Goal: Leave review/rating: Leave review/rating

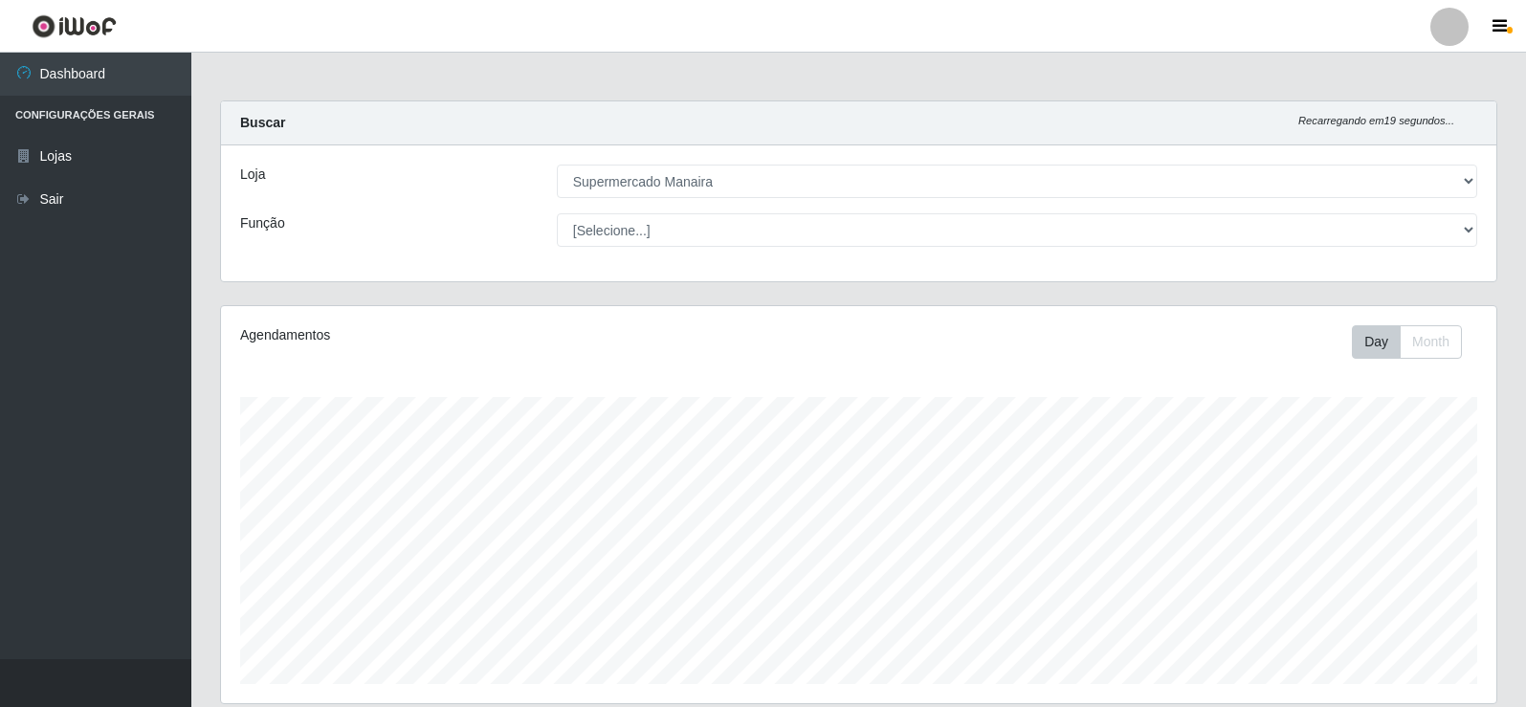
select select "443"
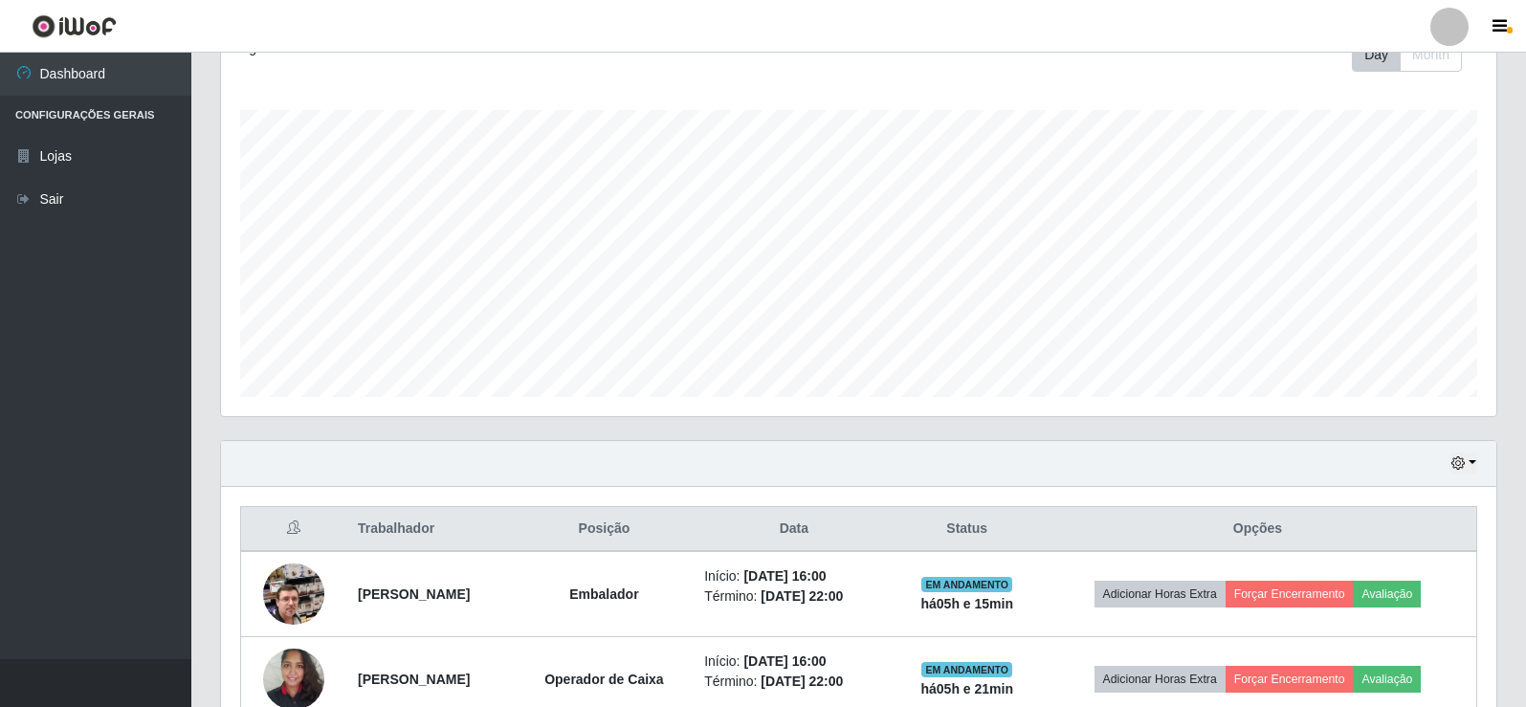
scroll to position [564, 0]
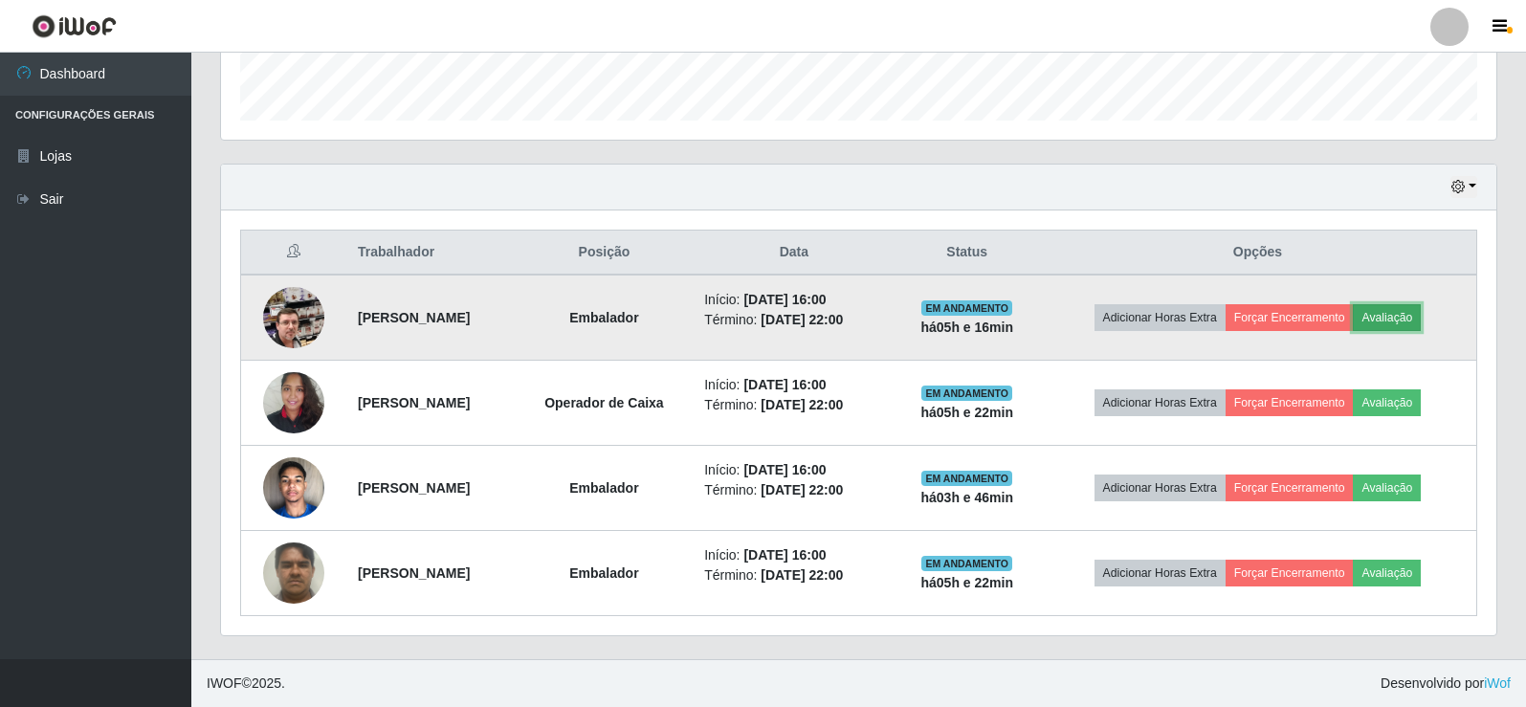
click at [1411, 320] on button "Avaliação" at bounding box center [1387, 317] width 68 height 27
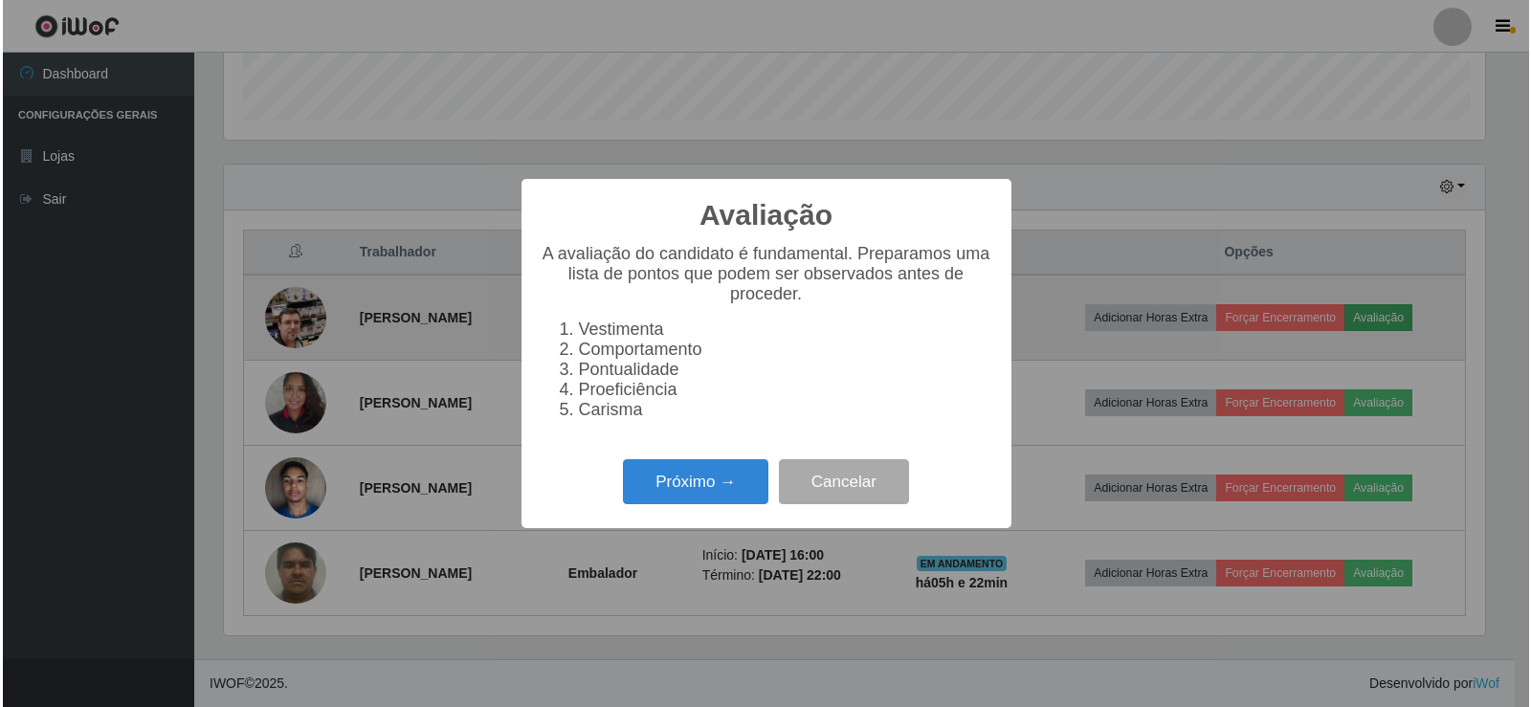
scroll to position [397, 1266]
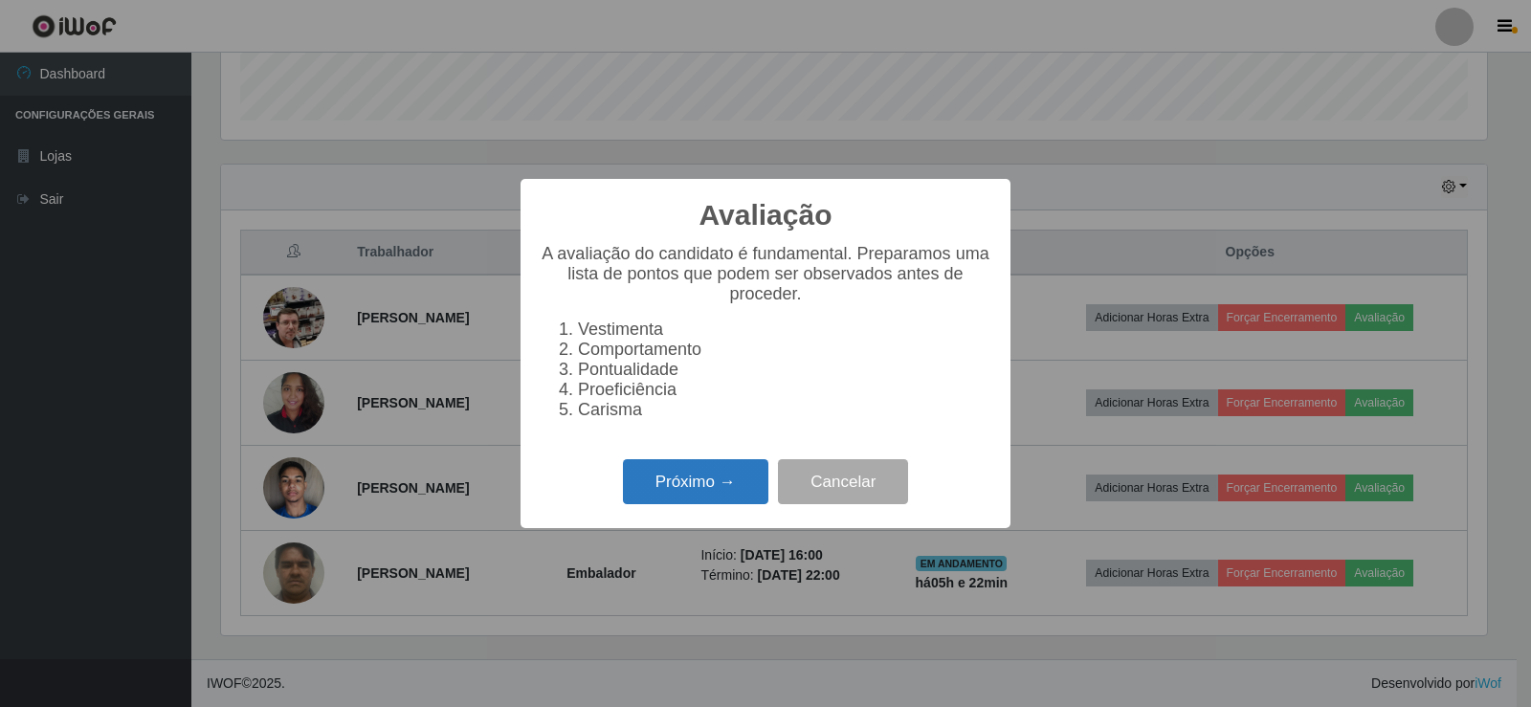
click at [700, 504] on button "Próximo →" at bounding box center [695, 481] width 145 height 45
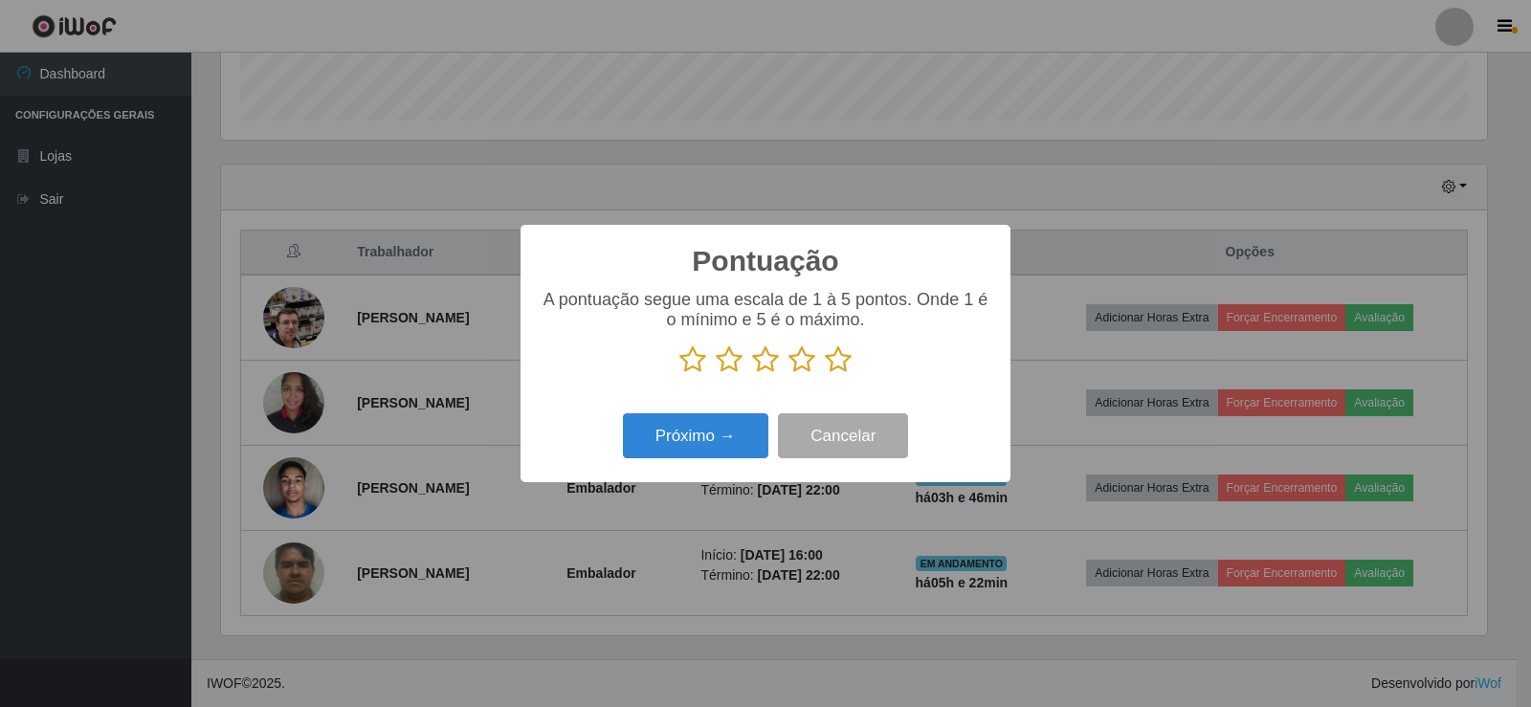
scroll to position [956482, 955613]
click at [700, 509] on div "Pontuação × A pontuação segue uma escala de 1 à 5 pontos. Onde 1 é o mínimo e 5…" at bounding box center [765, 353] width 1531 height 707
click at [841, 362] on icon at bounding box center [838, 359] width 27 height 29
click at [825, 374] on input "radio" at bounding box center [825, 374] width 0 height 0
click at [715, 449] on button "Próximo →" at bounding box center [695, 435] width 145 height 45
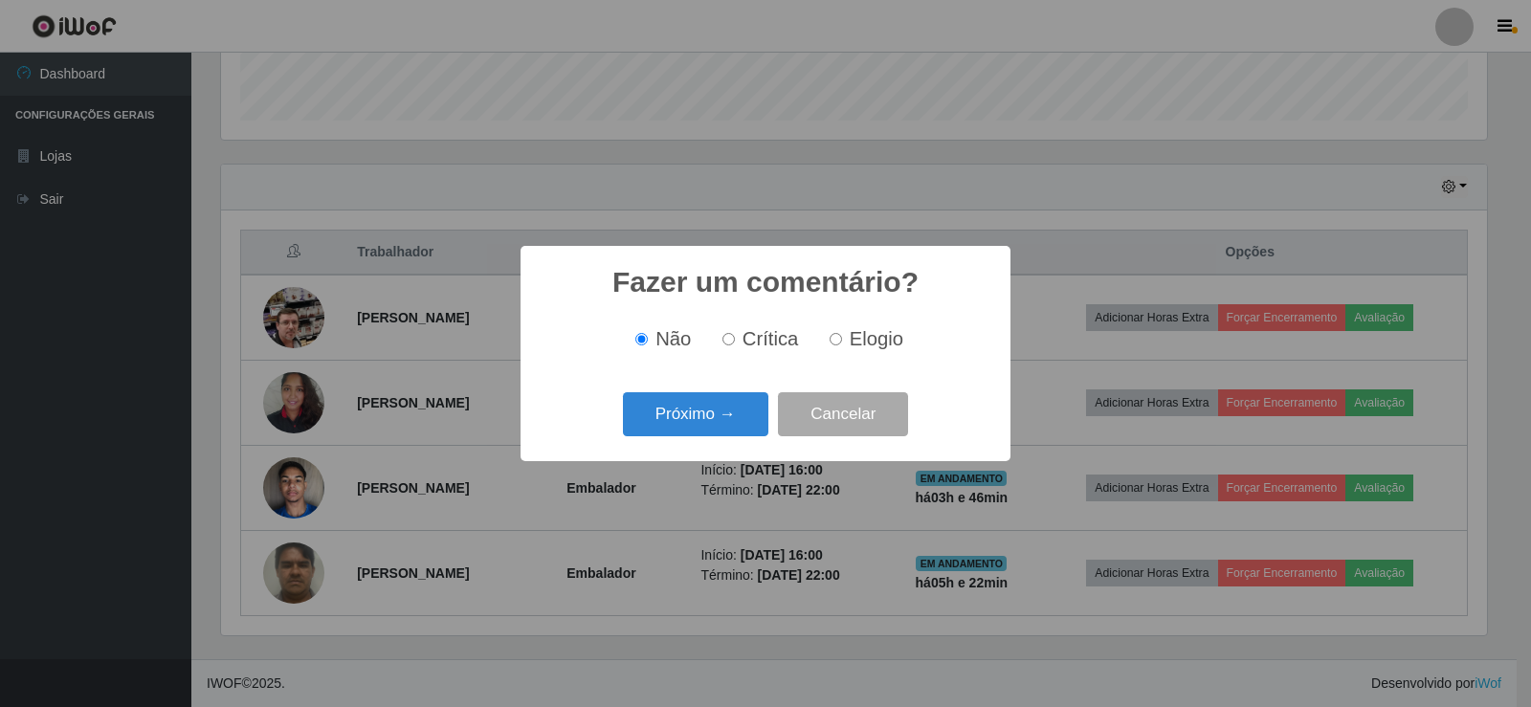
click at [838, 342] on input "Elogio" at bounding box center [836, 339] width 12 height 12
radio input "true"
click at [732, 426] on button "Próximo →" at bounding box center [695, 414] width 145 height 45
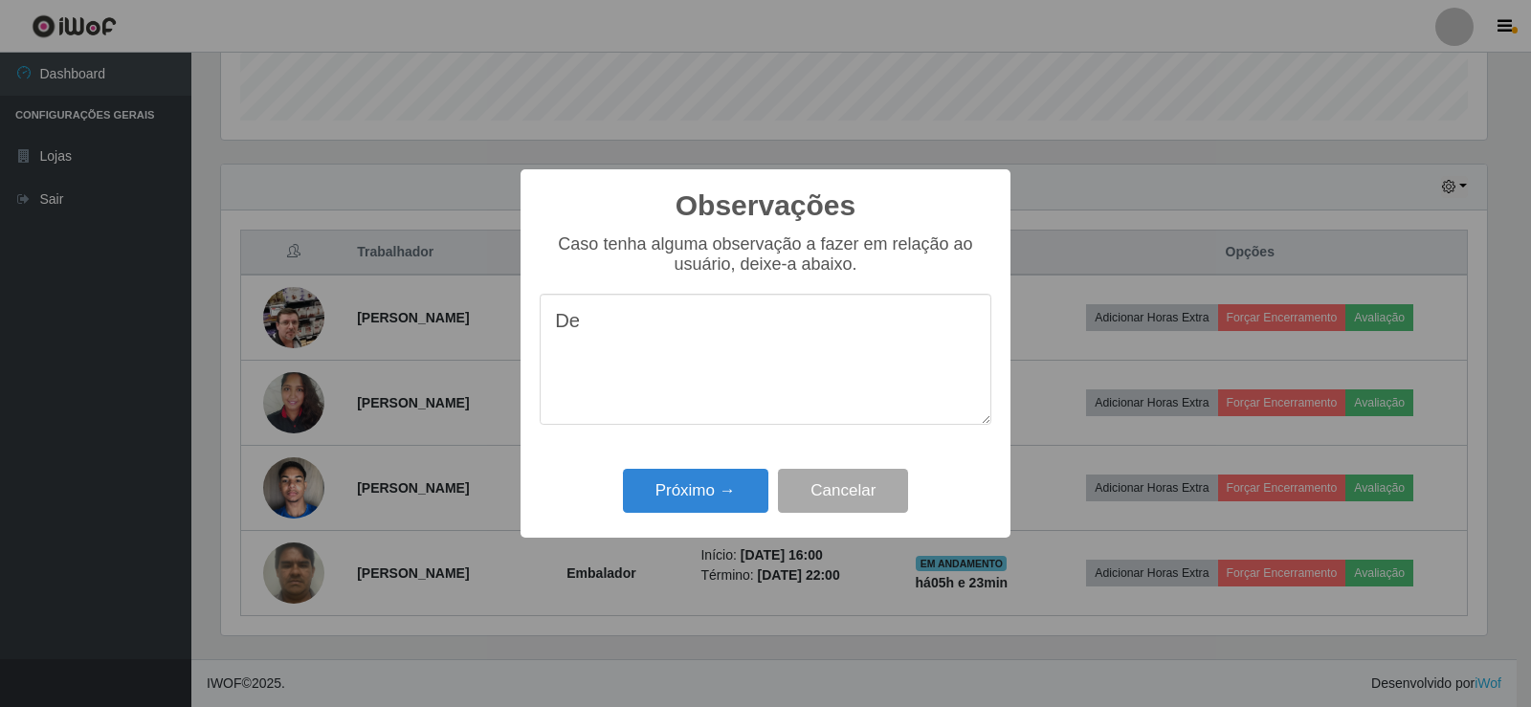
type textarea "D"
click at [560, 333] on textarea "fez um excelente trabalho" at bounding box center [766, 359] width 452 height 131
click at [784, 329] on textarea "Fez um excelente trabalho" at bounding box center [766, 359] width 452 height 131
drag, startPoint x: 553, startPoint y: 327, endPoint x: 805, endPoint y: 322, distance: 251.7
click at [805, 322] on textarea "Fez um excelente trabalho!" at bounding box center [766, 359] width 452 height 131
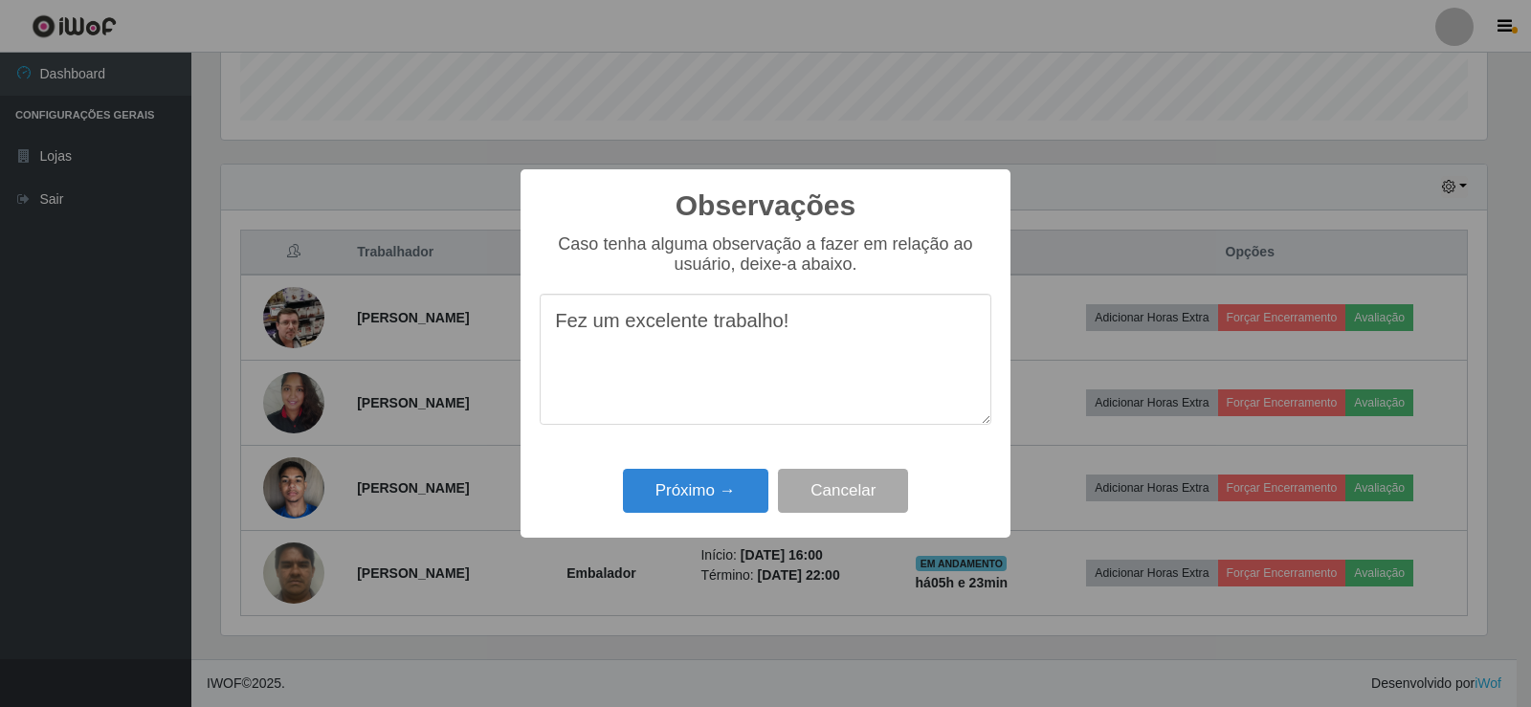
click at [796, 331] on textarea "Fez um excelente trabalho!" at bounding box center [766, 359] width 452 height 131
drag, startPoint x: 557, startPoint y: 323, endPoint x: 884, endPoint y: 354, distance: 328.7
click at [884, 354] on textarea "Fez um excelente trabalho!Cumprindo com o que foi proposto pelo supermercado." at bounding box center [766, 359] width 452 height 131
click at [885, 381] on textarea "Fez um excelente trabalho!Cumprindo com o que foi proposto pelo supermercado." at bounding box center [766, 359] width 452 height 131
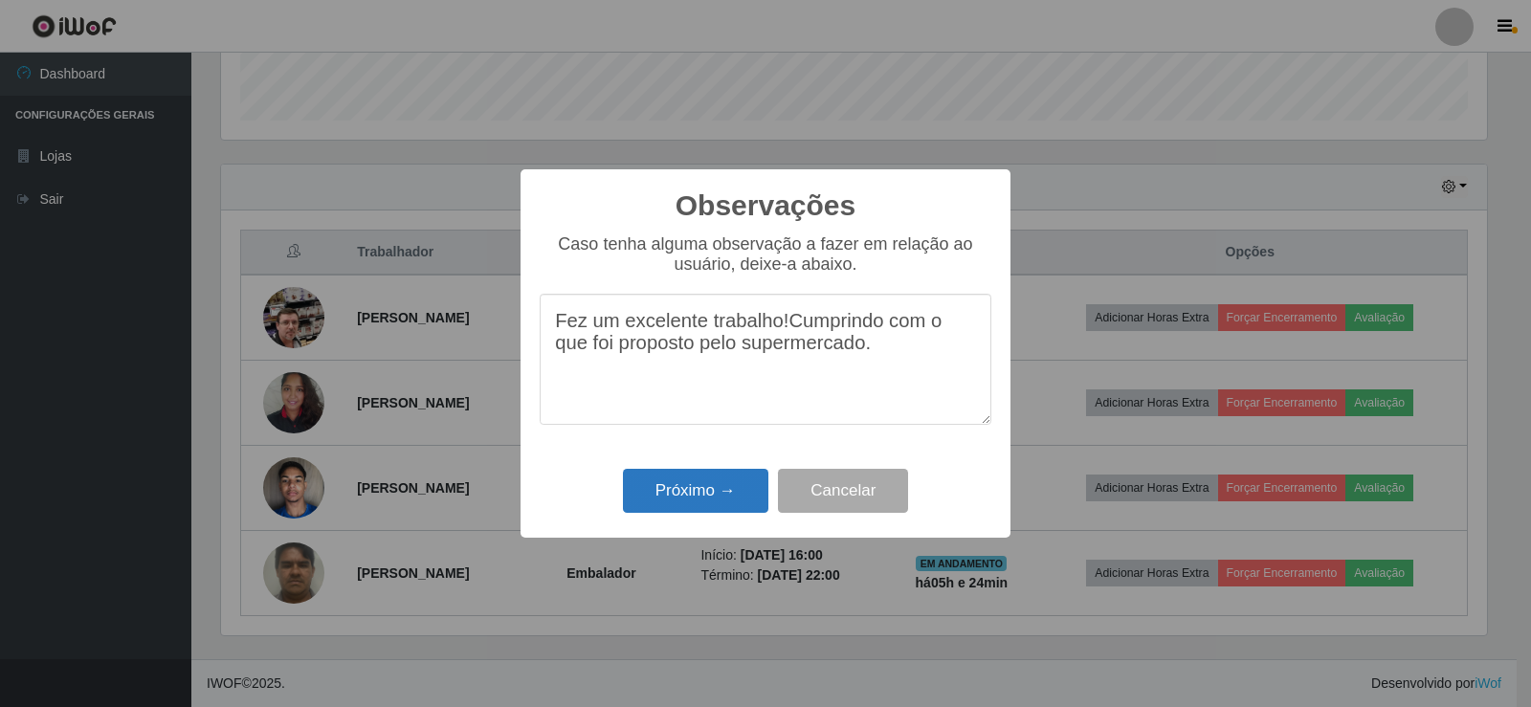
type textarea "Fez um excelente trabalho!Cumprindo com o que foi proposto pelo supermercado."
click at [731, 486] on button "Próximo →" at bounding box center [695, 491] width 145 height 45
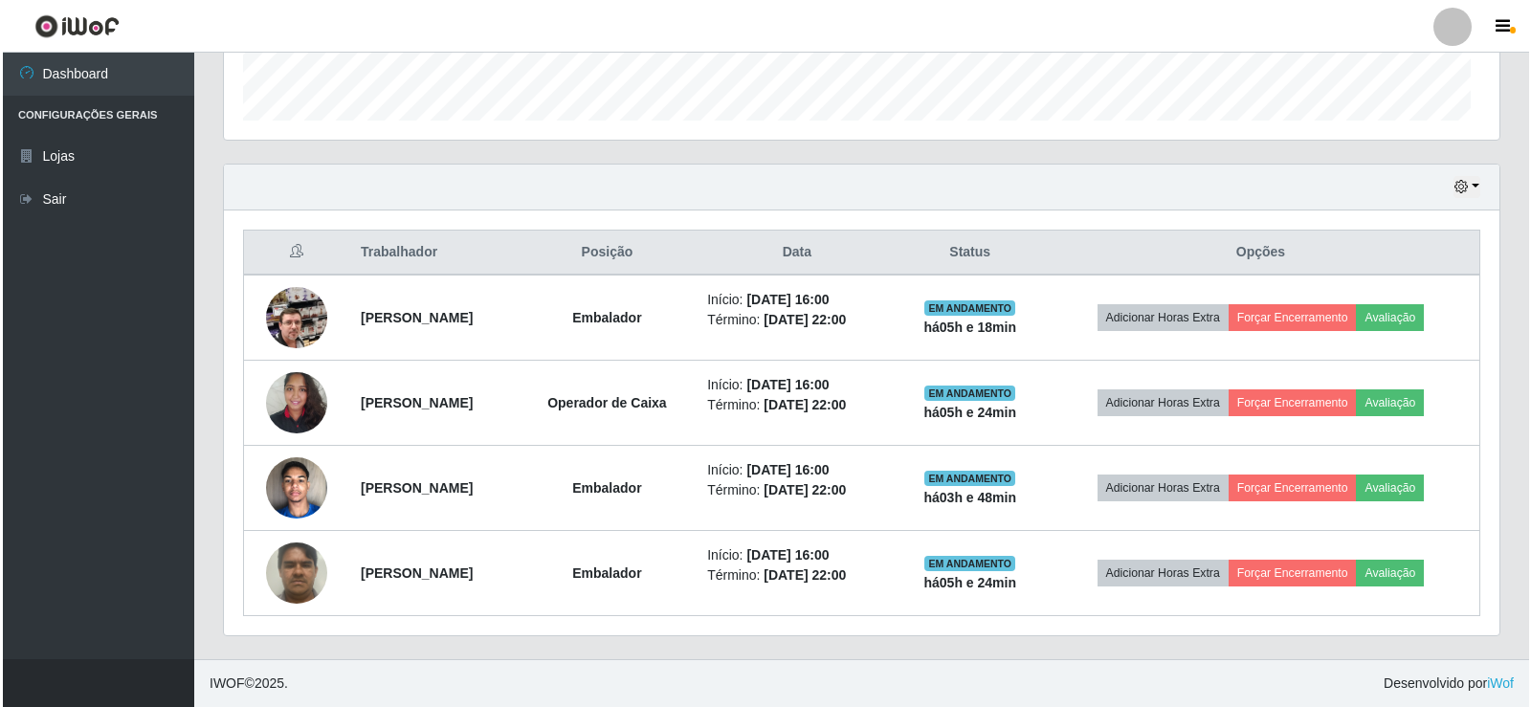
scroll to position [397, 1276]
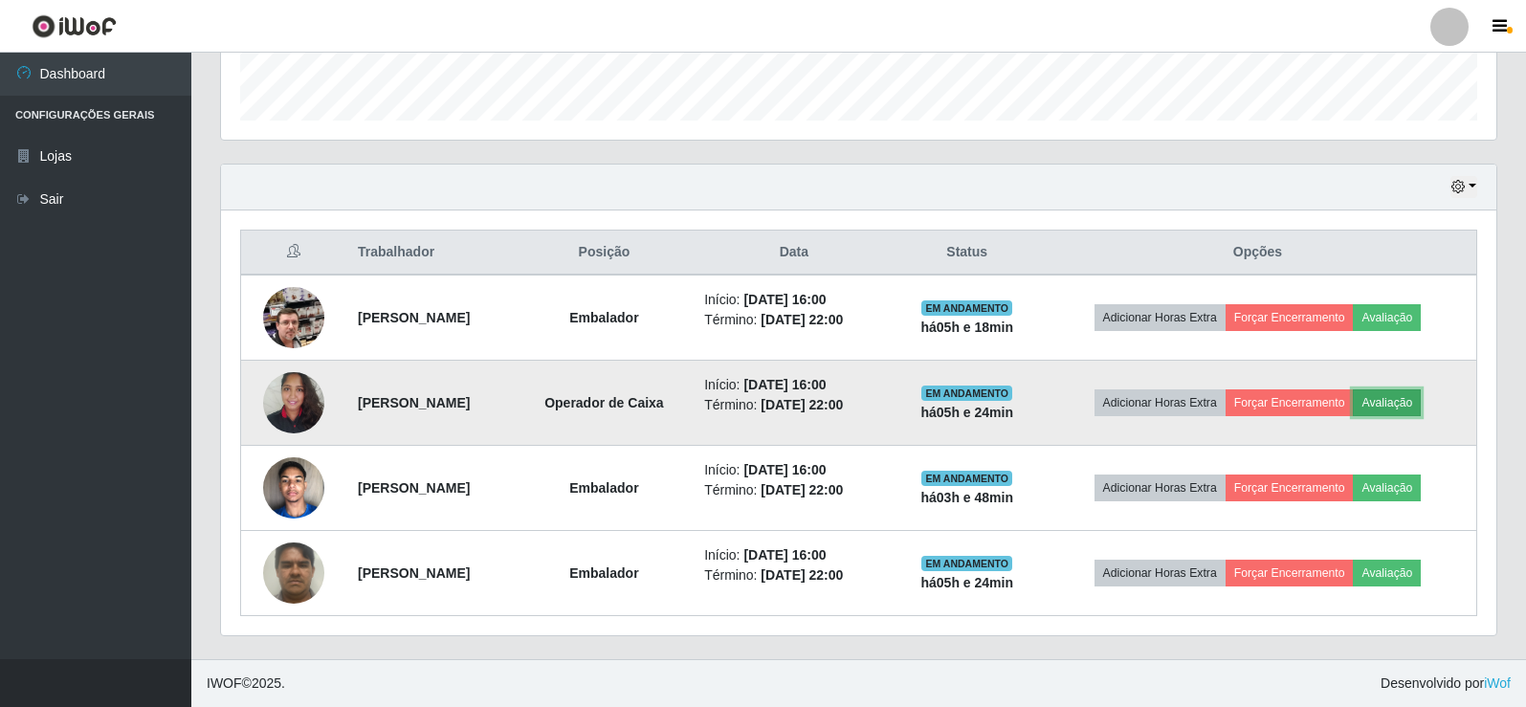
click at [1415, 397] on button "Avaliação" at bounding box center [1387, 402] width 68 height 27
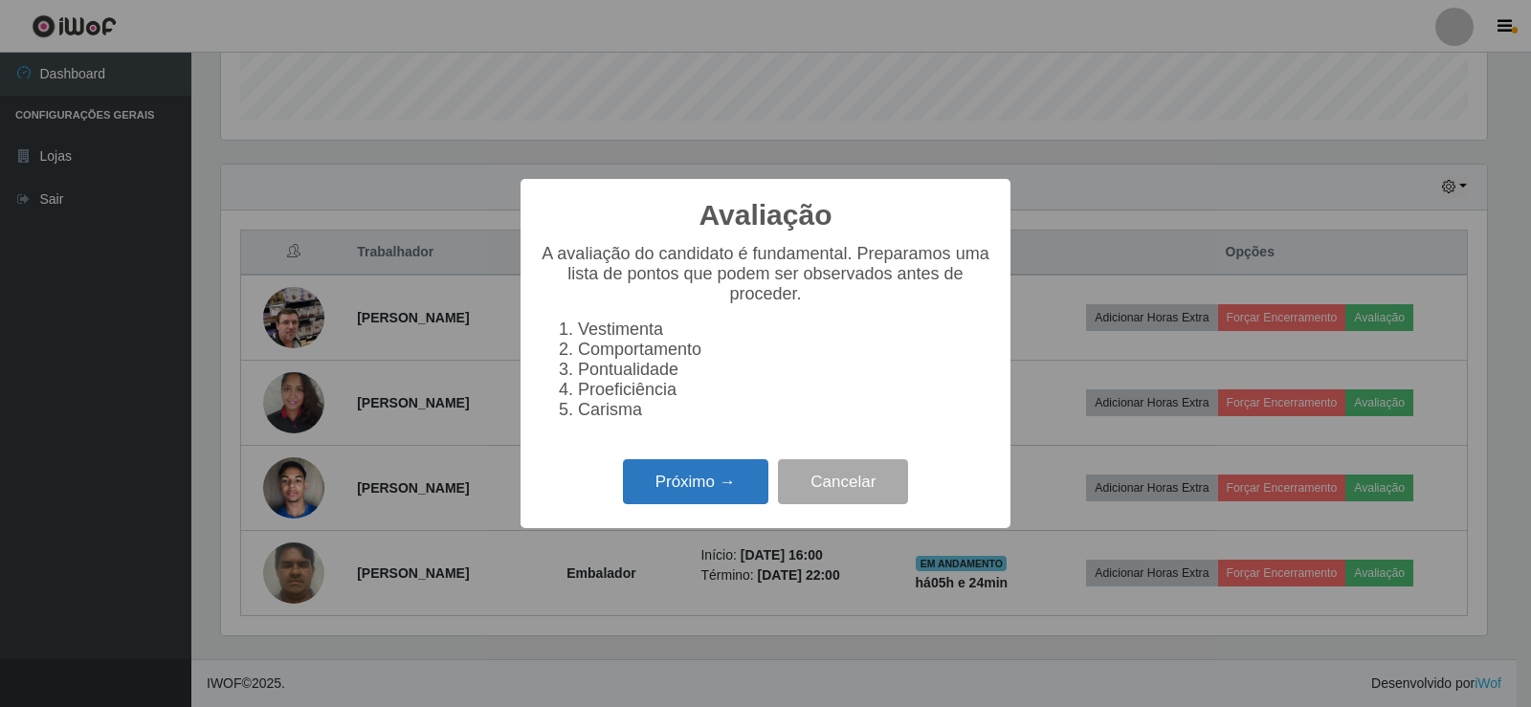
click at [742, 493] on button "Próximo →" at bounding box center [695, 481] width 145 height 45
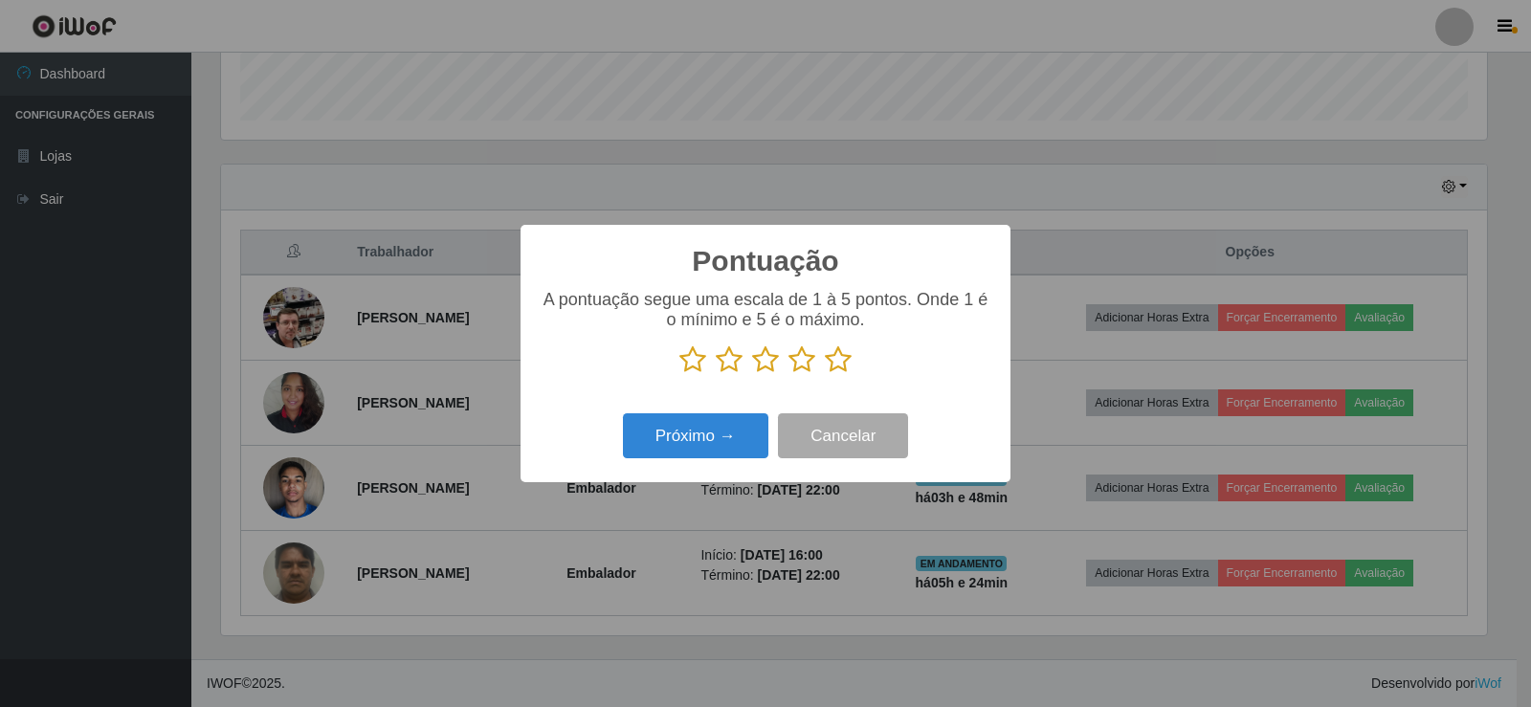
click at [836, 363] on icon at bounding box center [838, 359] width 27 height 29
click at [825, 374] on input "radio" at bounding box center [825, 374] width 0 height 0
click at [717, 433] on button "Próximo →" at bounding box center [695, 435] width 145 height 45
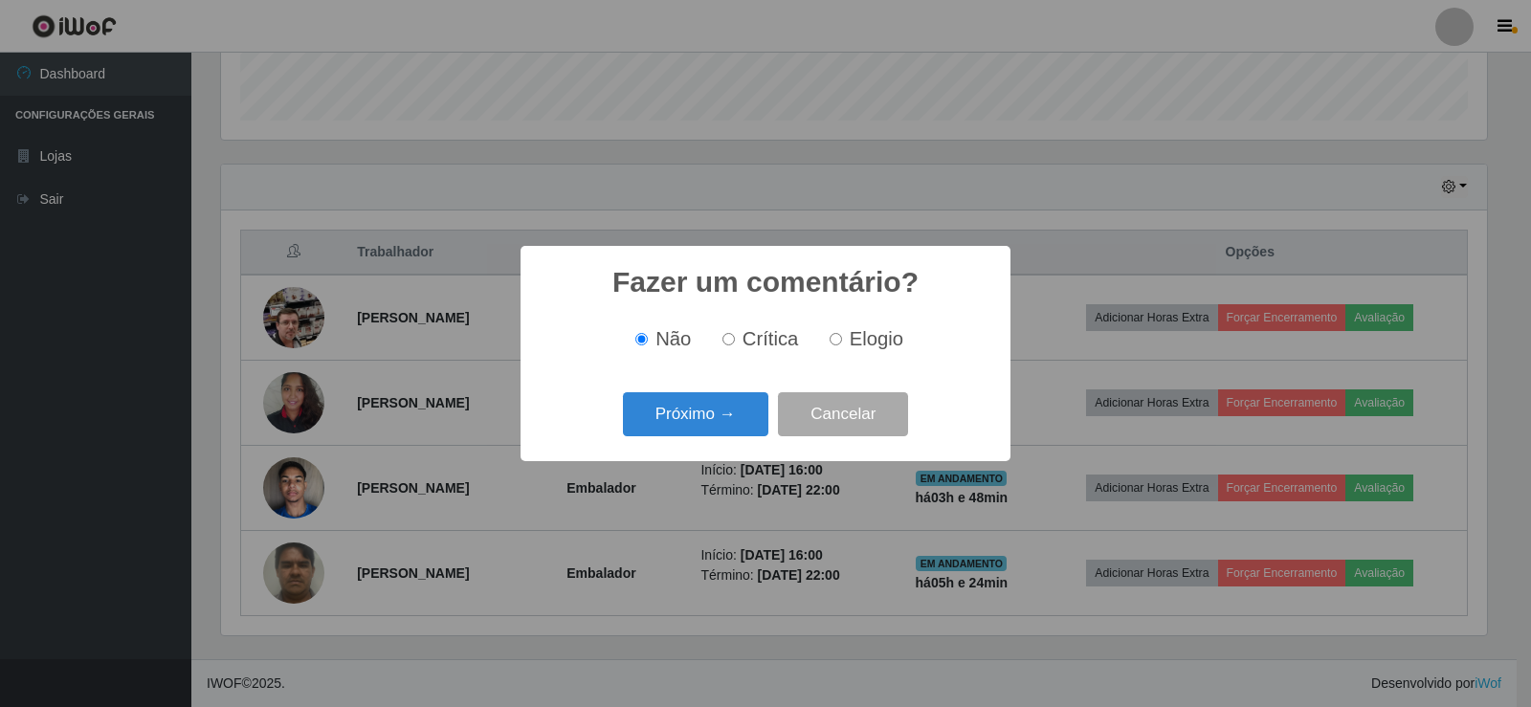
drag, startPoint x: 835, startPoint y: 339, endPoint x: 792, endPoint y: 389, distance: 66.5
click at [835, 338] on input "Elogio" at bounding box center [836, 339] width 12 height 12
radio input "true"
click at [743, 415] on button "Próximo →" at bounding box center [695, 414] width 145 height 45
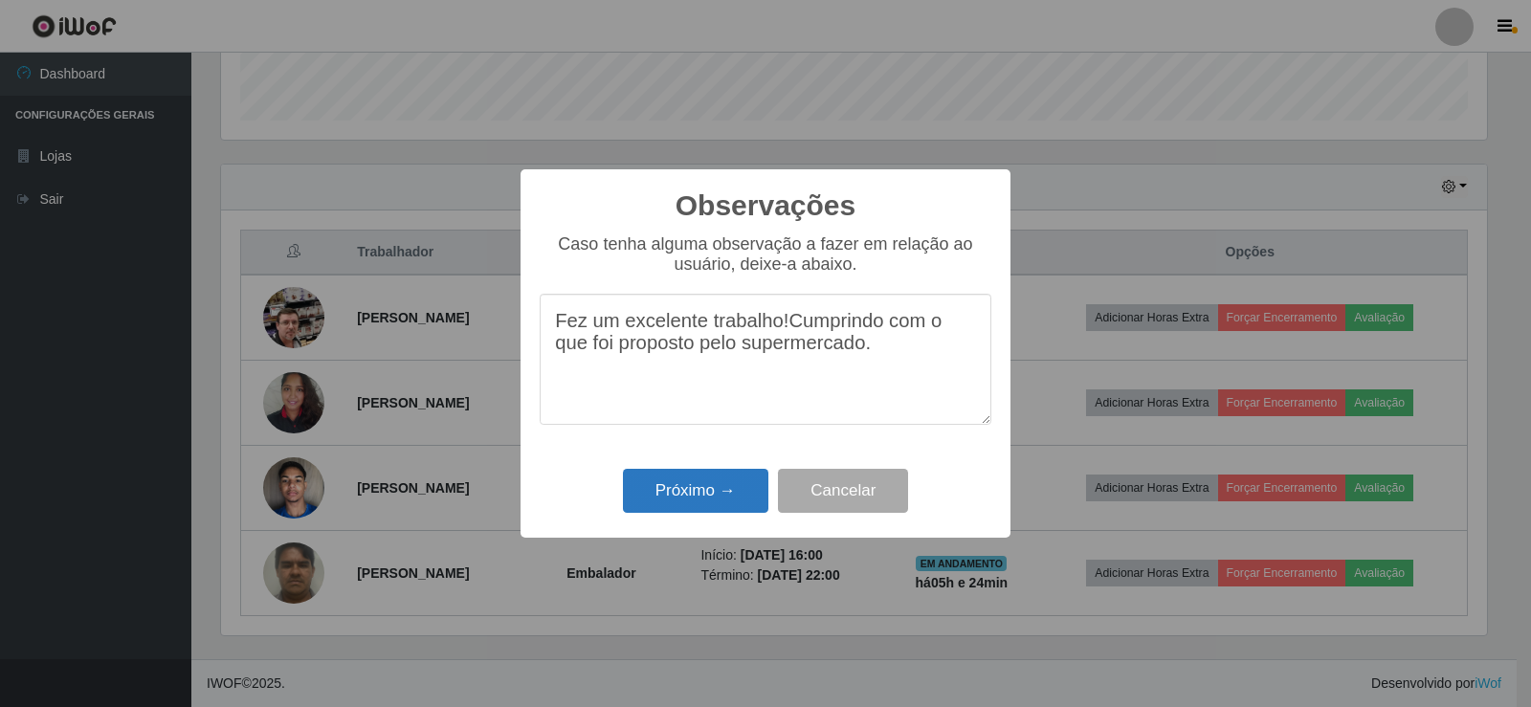
type textarea "Fez um excelente trabalho!Cumprindo com o que foi proposto pelo supermercado."
click at [707, 490] on button "Próximo →" at bounding box center [695, 491] width 145 height 45
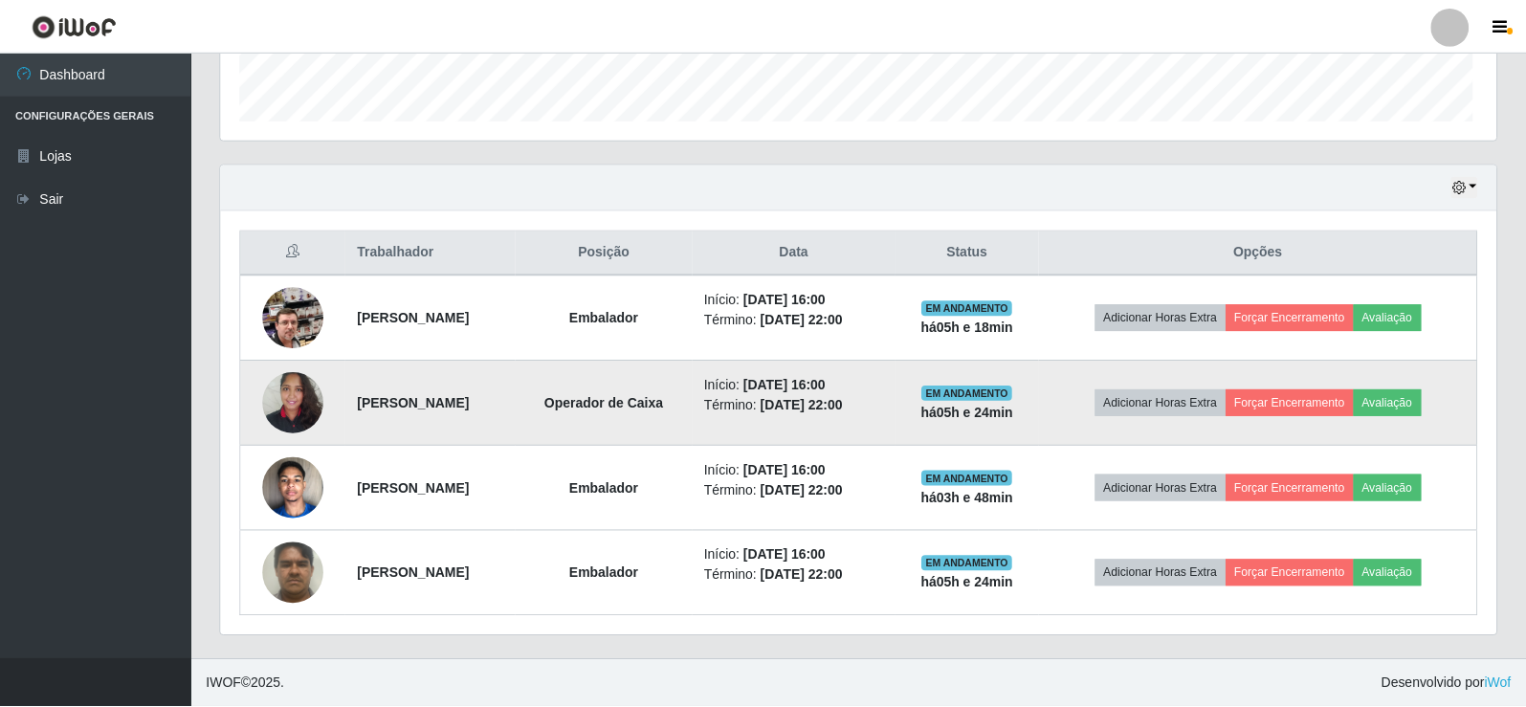
scroll to position [397, 1276]
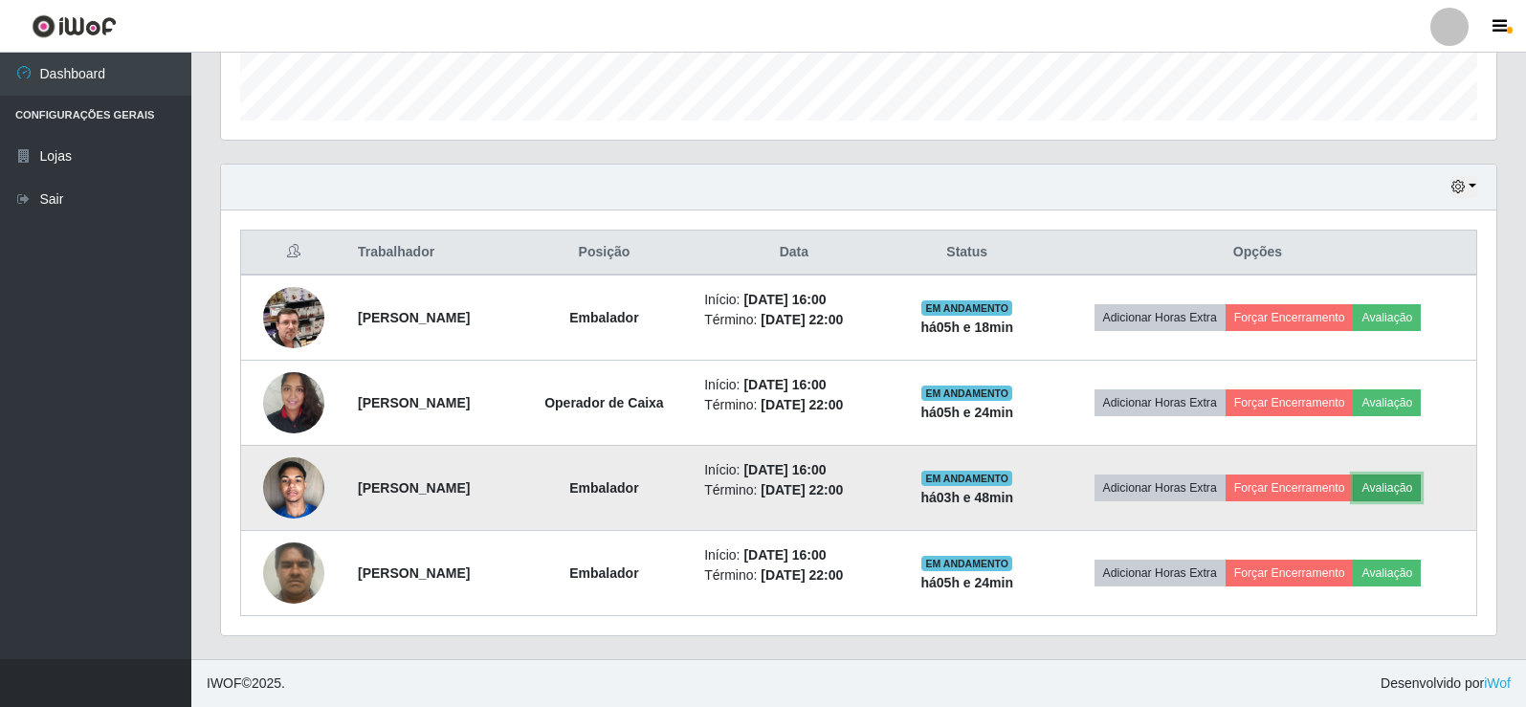
click at [1408, 489] on button "Avaliação" at bounding box center [1387, 488] width 68 height 27
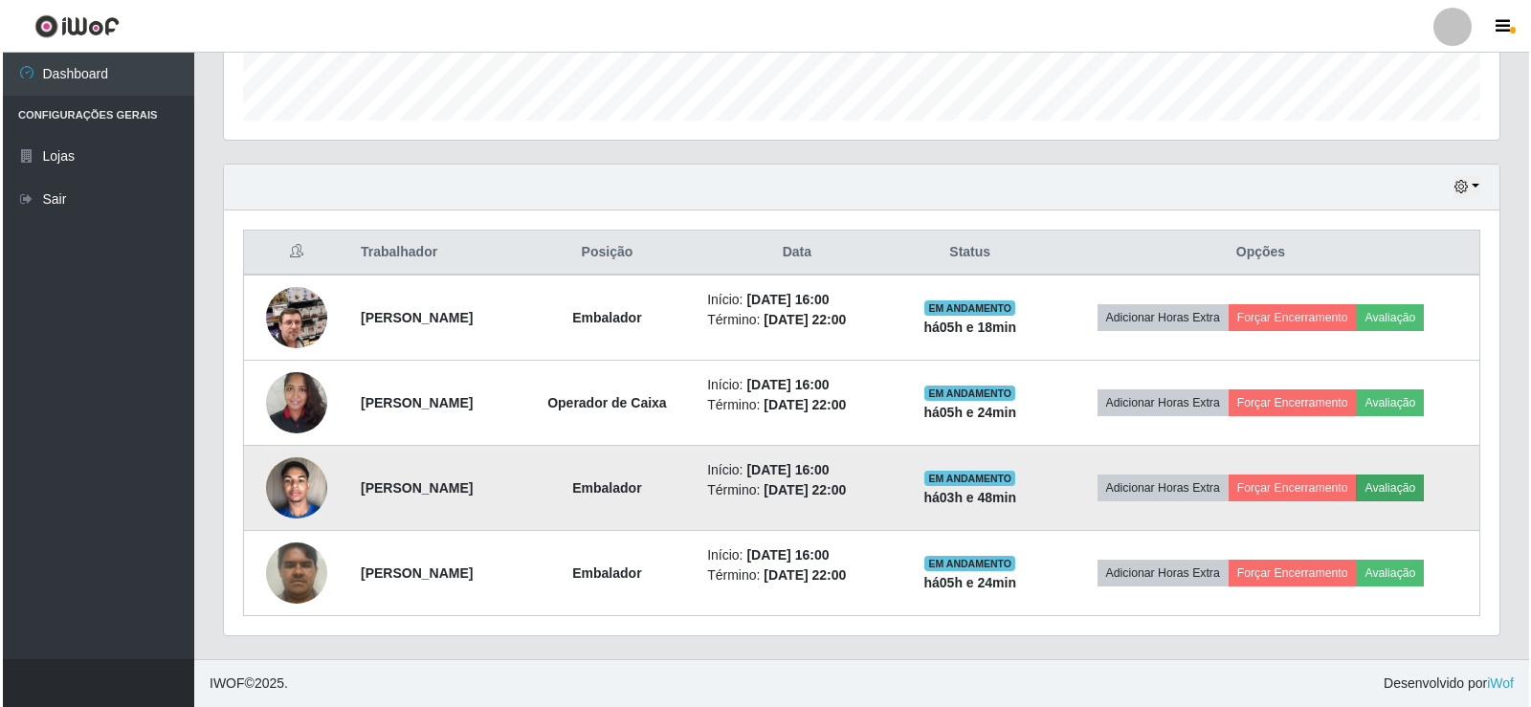
scroll to position [397, 1266]
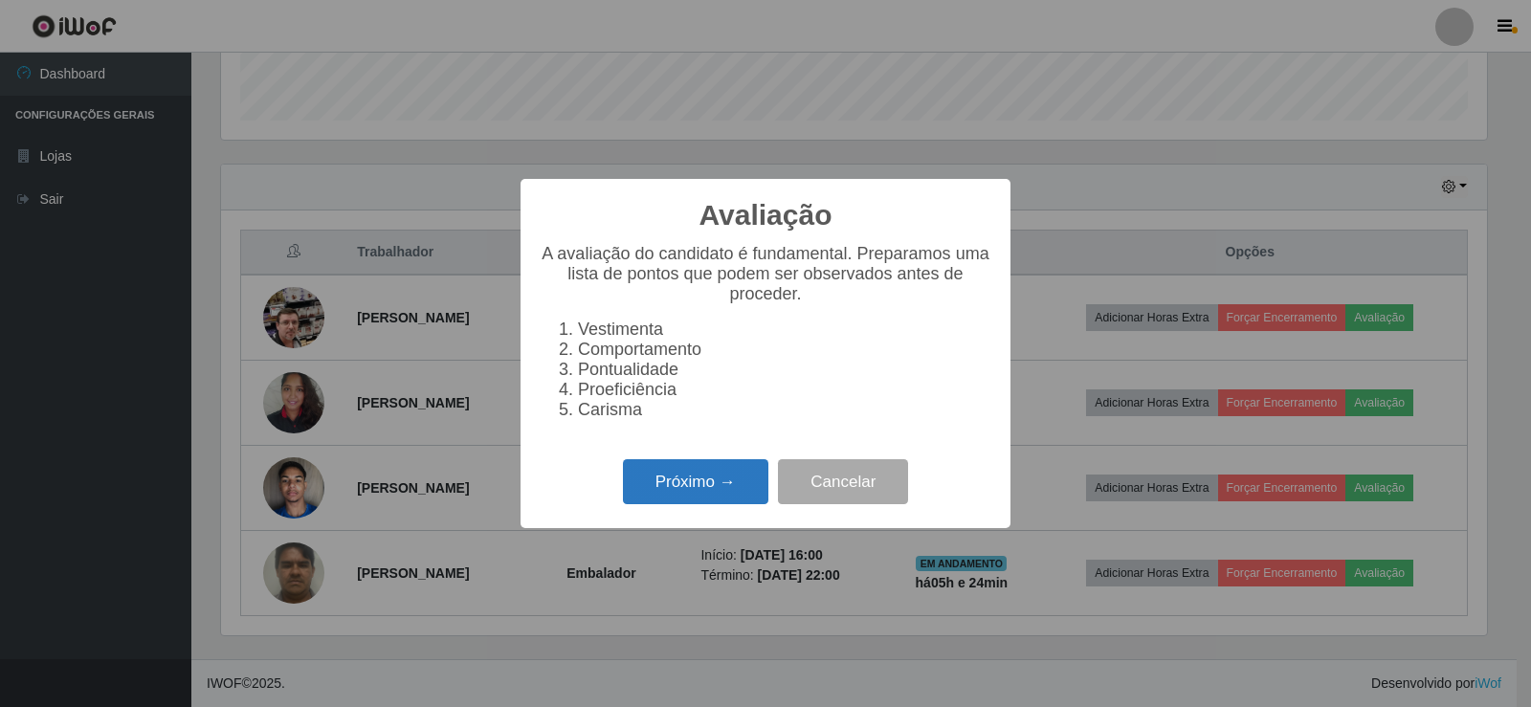
click at [717, 504] on button "Próximo →" at bounding box center [695, 481] width 145 height 45
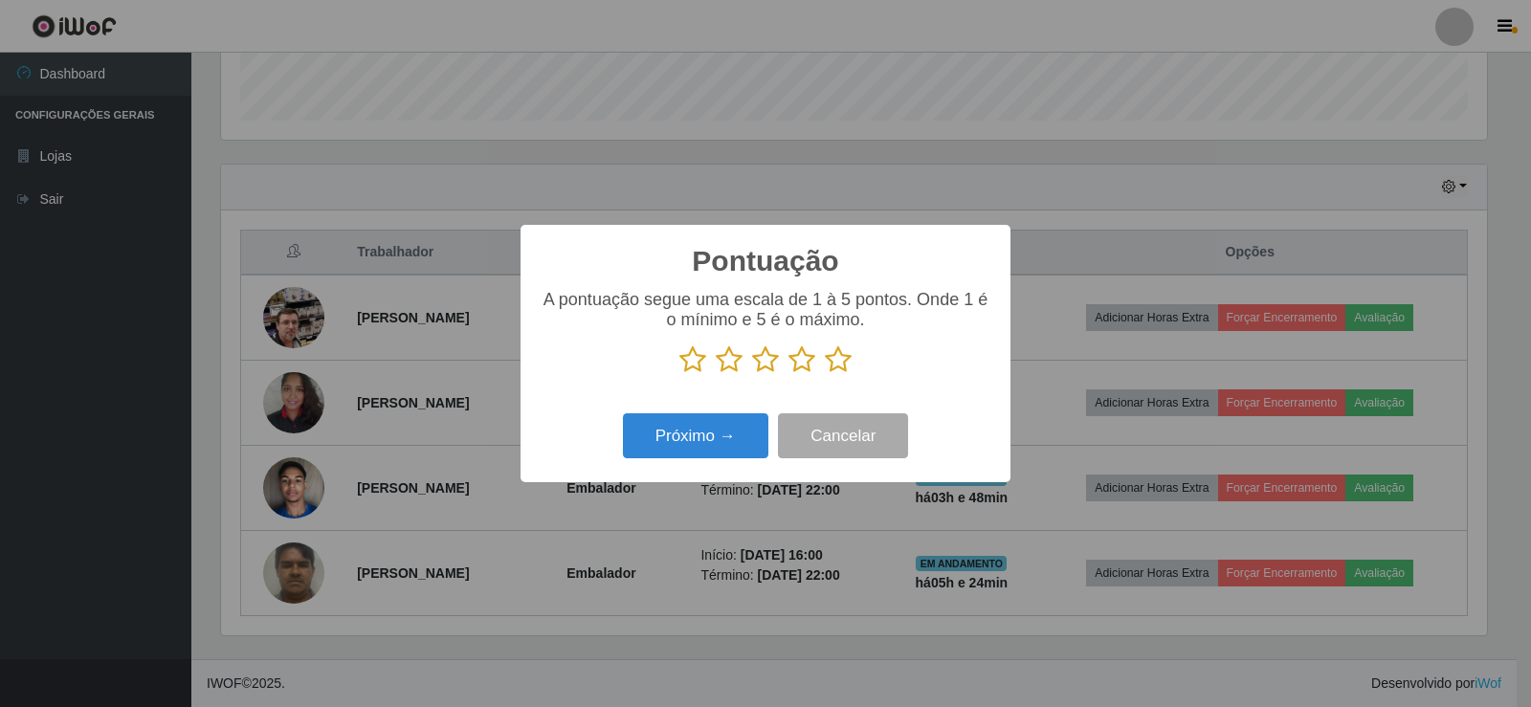
click at [838, 359] on icon at bounding box center [838, 359] width 27 height 29
click at [825, 374] on input "radio" at bounding box center [825, 374] width 0 height 0
click at [716, 435] on button "Próximo →" at bounding box center [695, 435] width 145 height 45
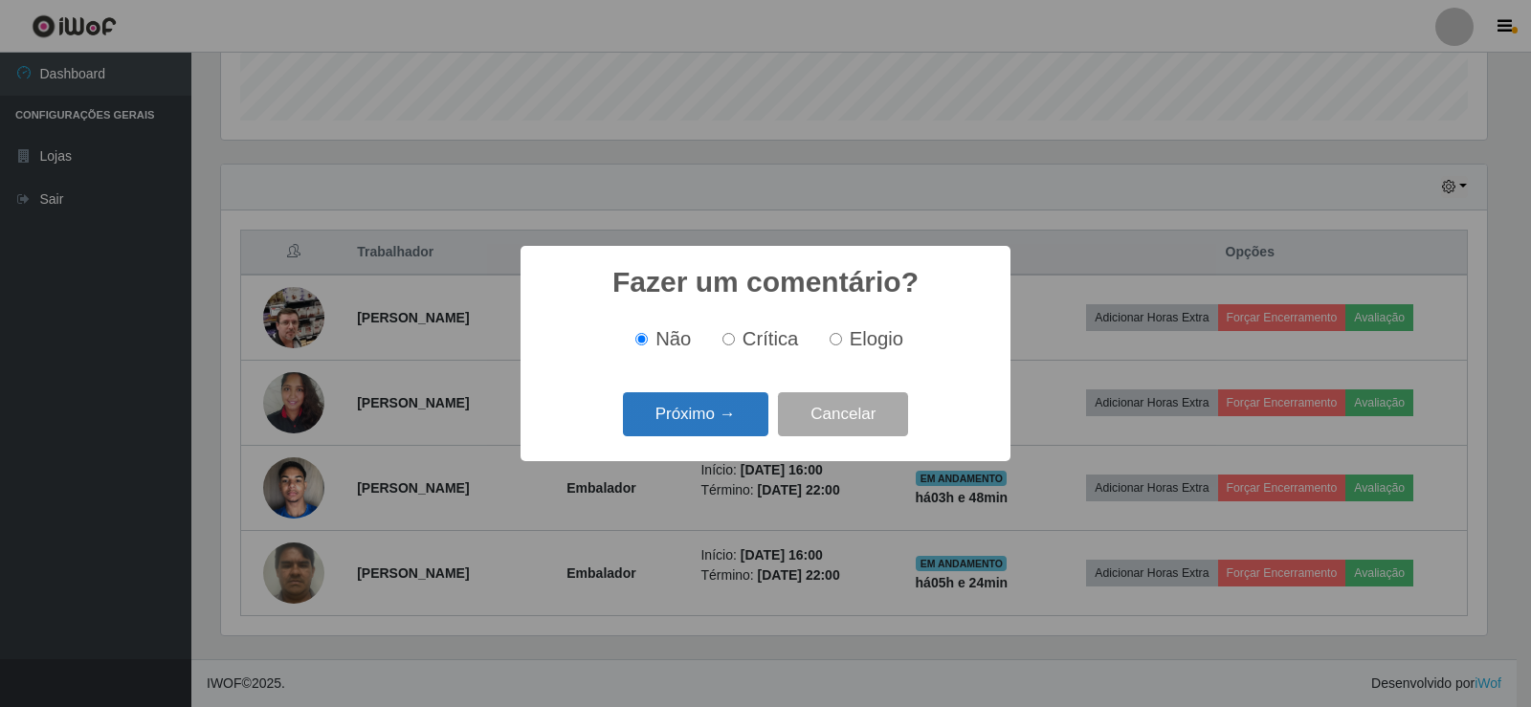
click at [719, 427] on button "Próximo →" at bounding box center [695, 414] width 145 height 45
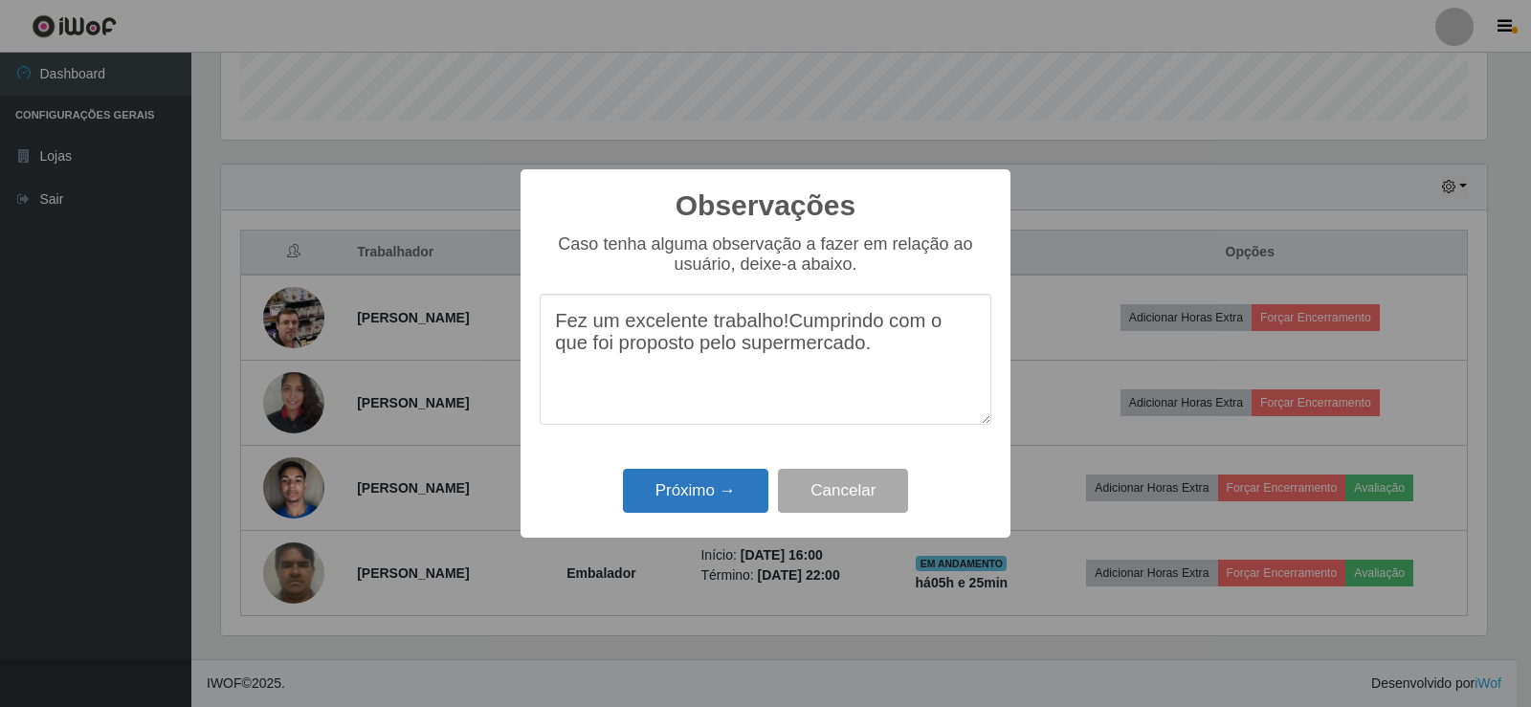
type textarea "Fez um excelente trabalho!Cumprindo com o que foi proposto pelo supermercado."
click at [699, 496] on button "Próximo →" at bounding box center [695, 491] width 145 height 45
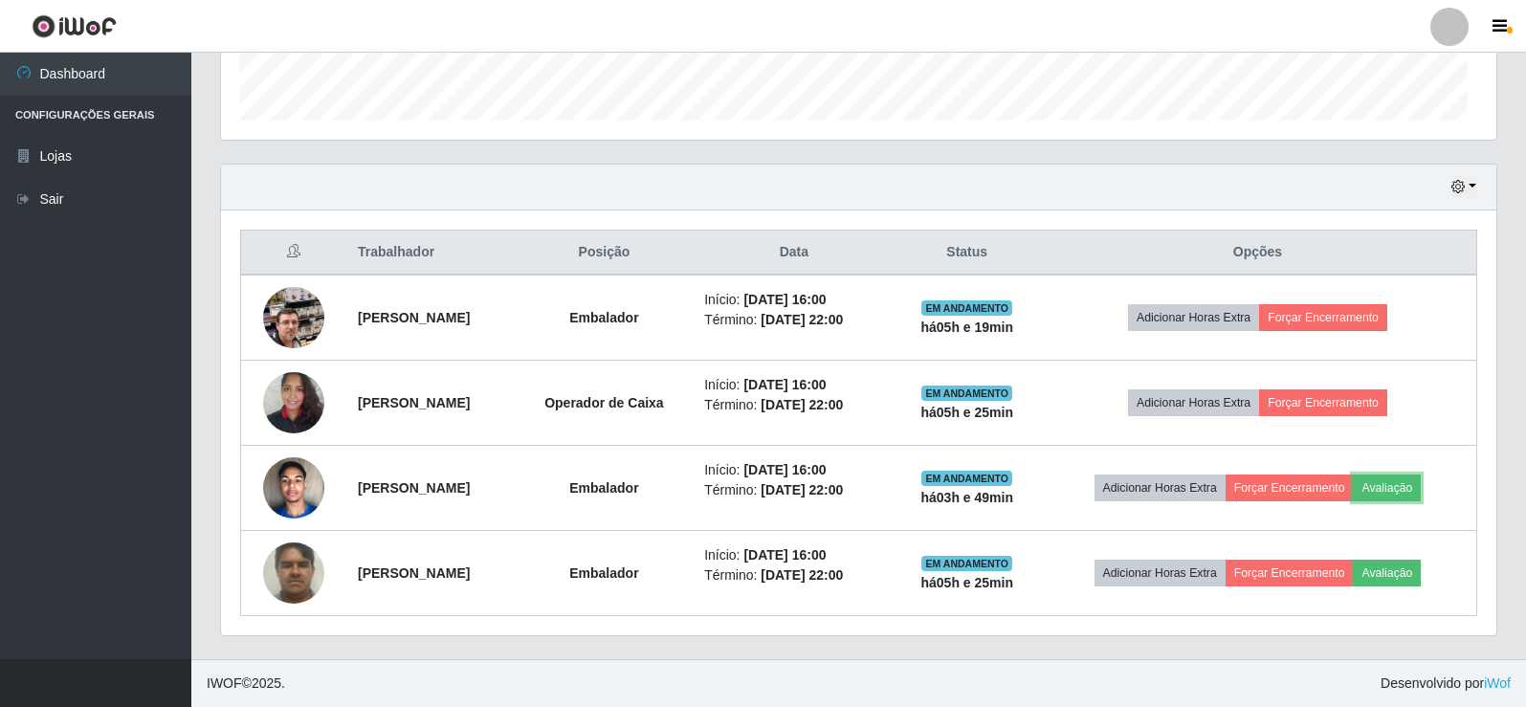
scroll to position [397, 1276]
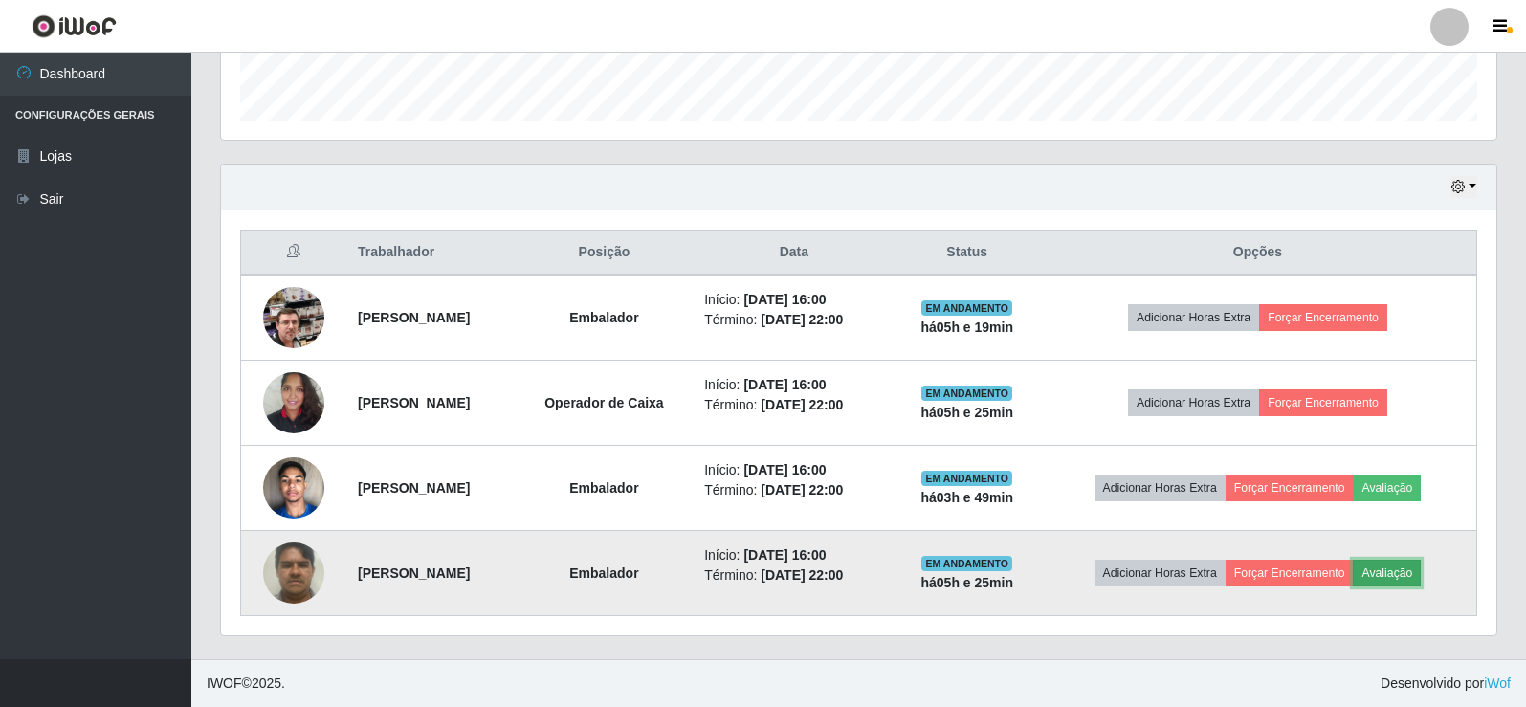
click at [1403, 576] on button "Avaliação" at bounding box center [1387, 573] width 68 height 27
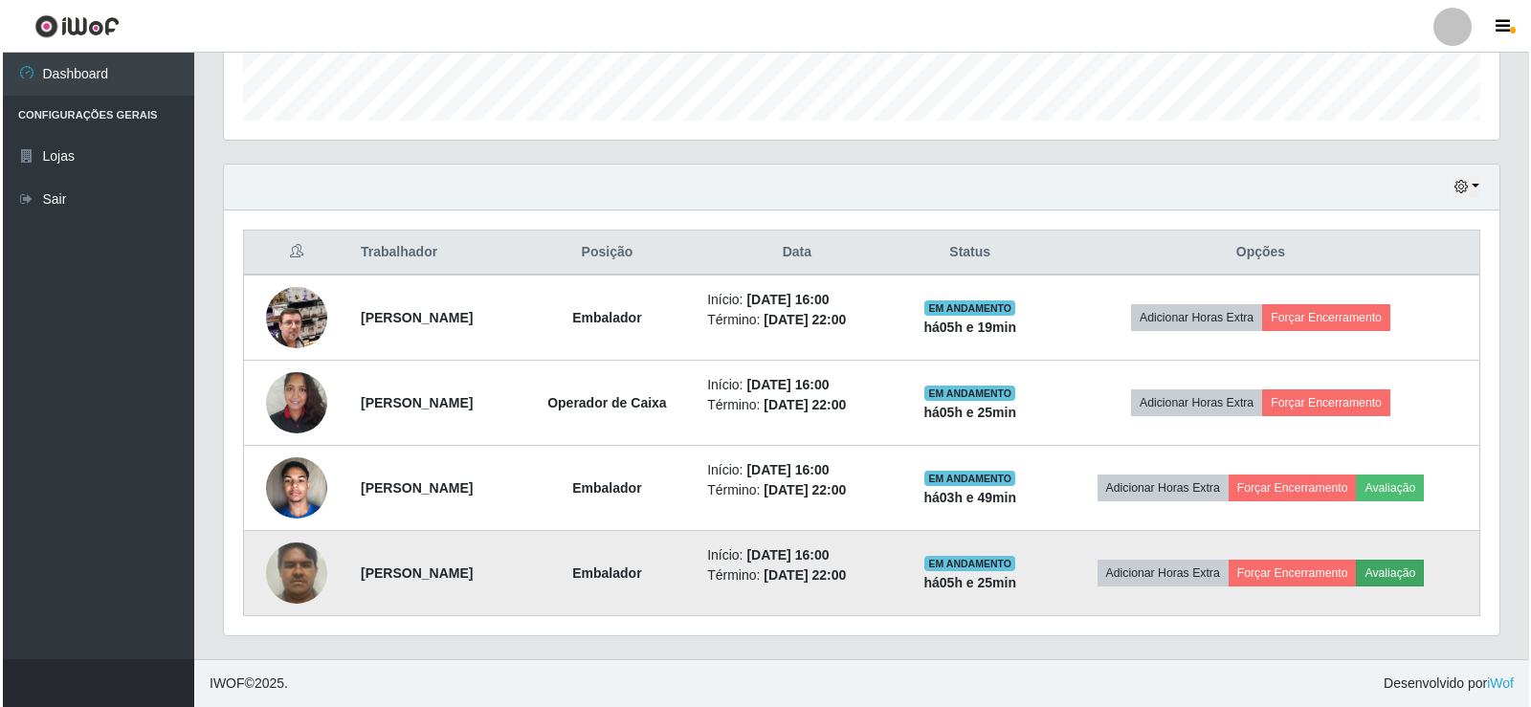
scroll to position [397, 1266]
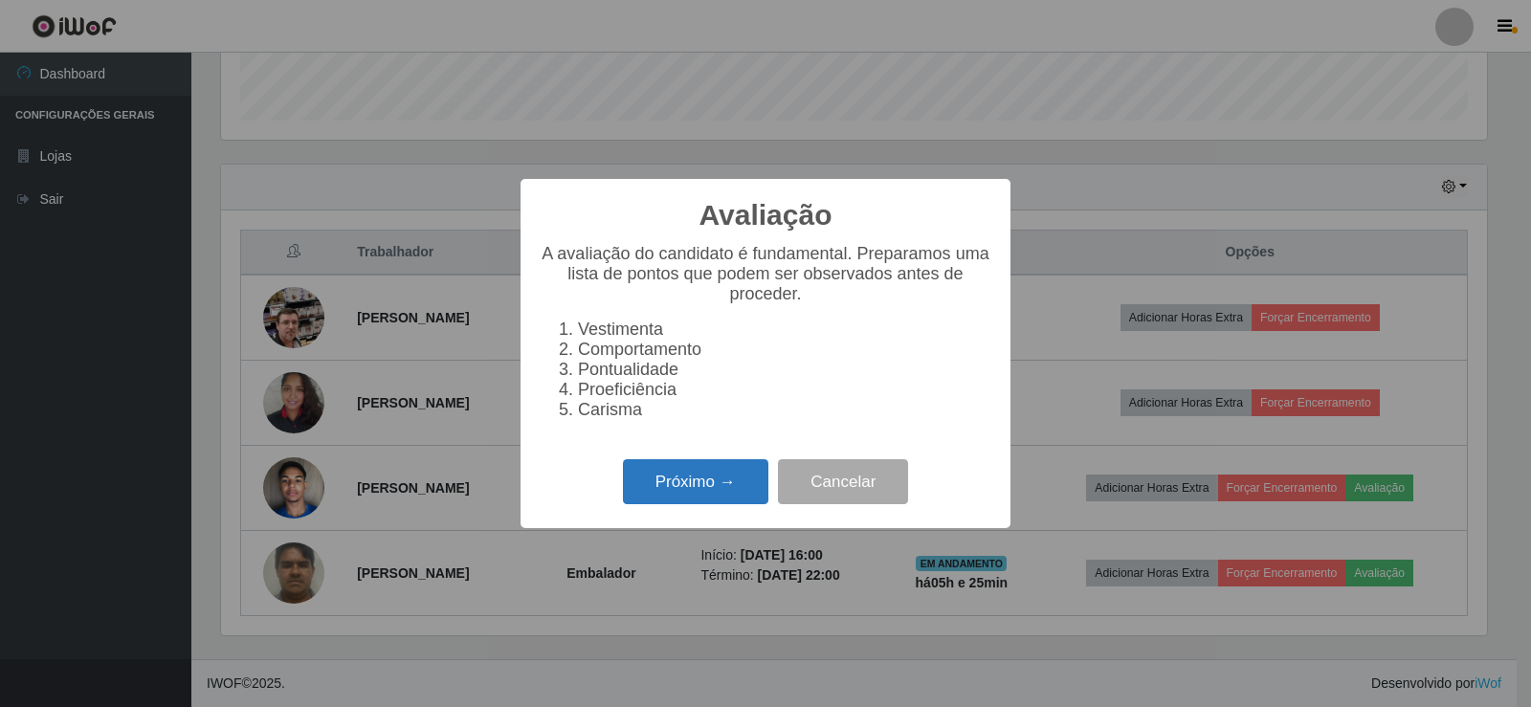
click at [739, 492] on button "Próximo →" at bounding box center [695, 481] width 145 height 45
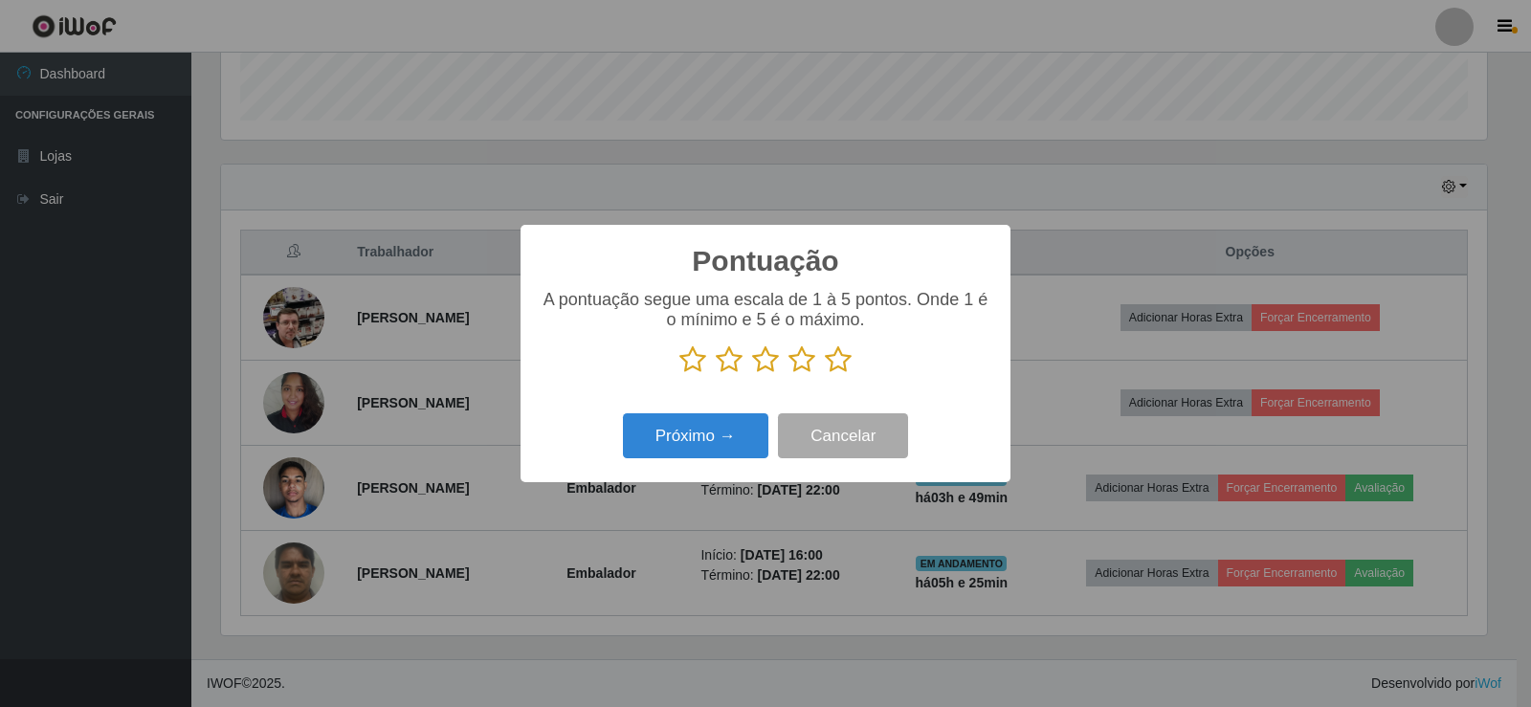
drag, startPoint x: 839, startPoint y: 366, endPoint x: 822, endPoint y: 373, distance: 18.8
click at [841, 365] on icon at bounding box center [838, 359] width 27 height 29
click at [825, 374] on input "radio" at bounding box center [825, 374] width 0 height 0
click at [715, 435] on button "Próximo →" at bounding box center [695, 435] width 145 height 45
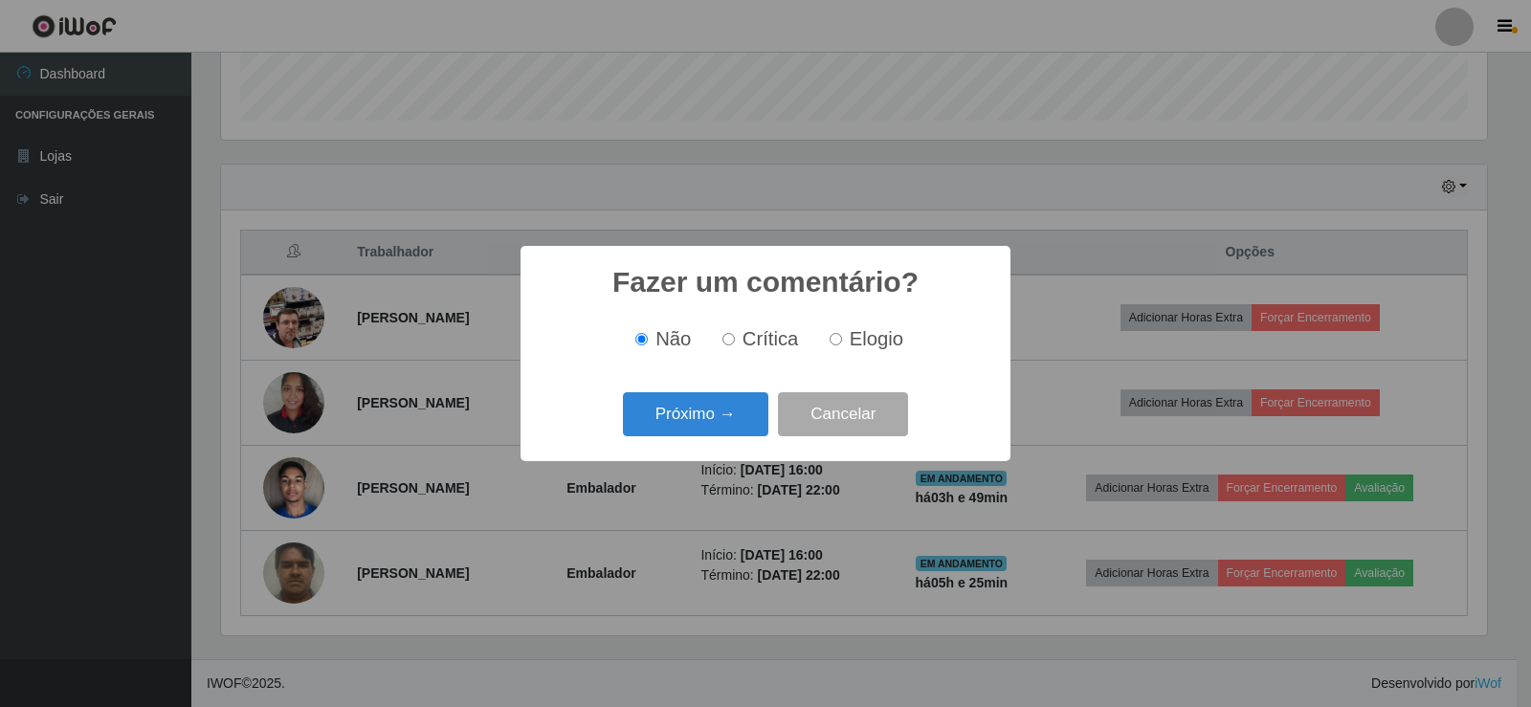
click at [830, 339] on input "Elogio" at bounding box center [836, 339] width 12 height 12
radio input "true"
click at [699, 421] on button "Próximo →" at bounding box center [695, 414] width 145 height 45
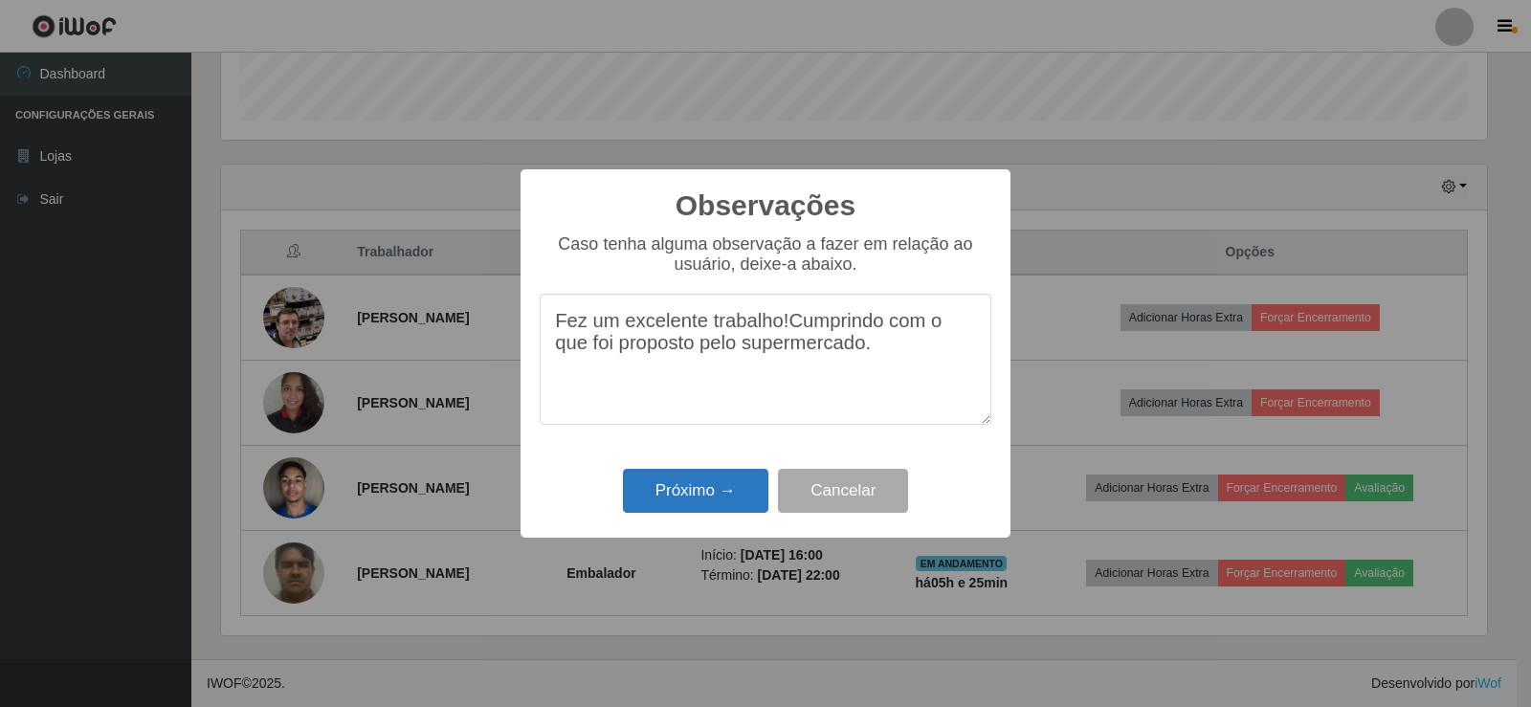
type textarea "Fez um excelente trabalho!Cumprindo com o que foi proposto pelo supermercado."
click at [719, 498] on button "Próximo →" at bounding box center [695, 491] width 145 height 45
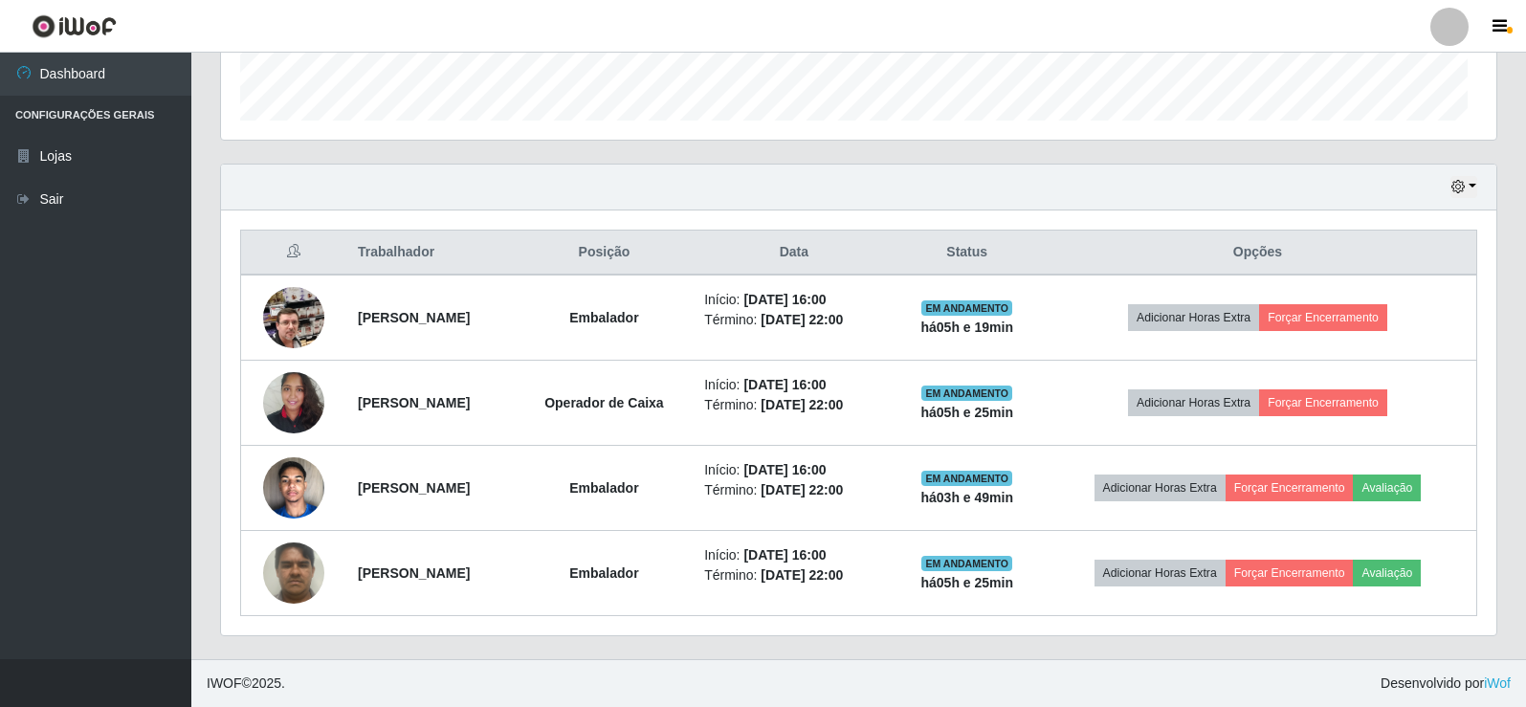
scroll to position [397, 1276]
